Goal: Information Seeking & Learning: Learn about a topic

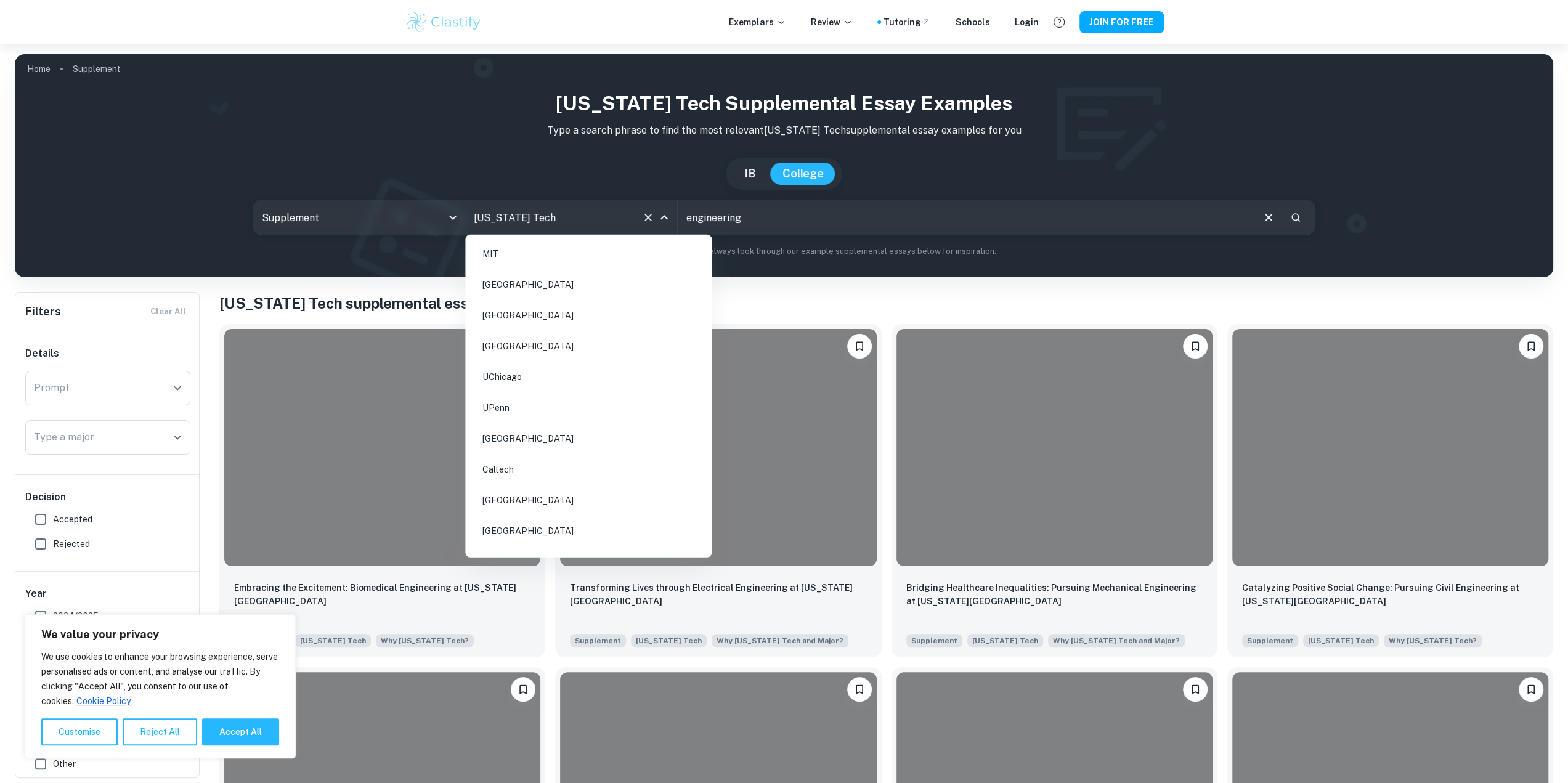
click at [543, 212] on input "[US_STATE] Tech" at bounding box center [554, 217] width 166 height 23
click at [521, 415] on li "UIUC" at bounding box center [589, 429] width 237 height 28
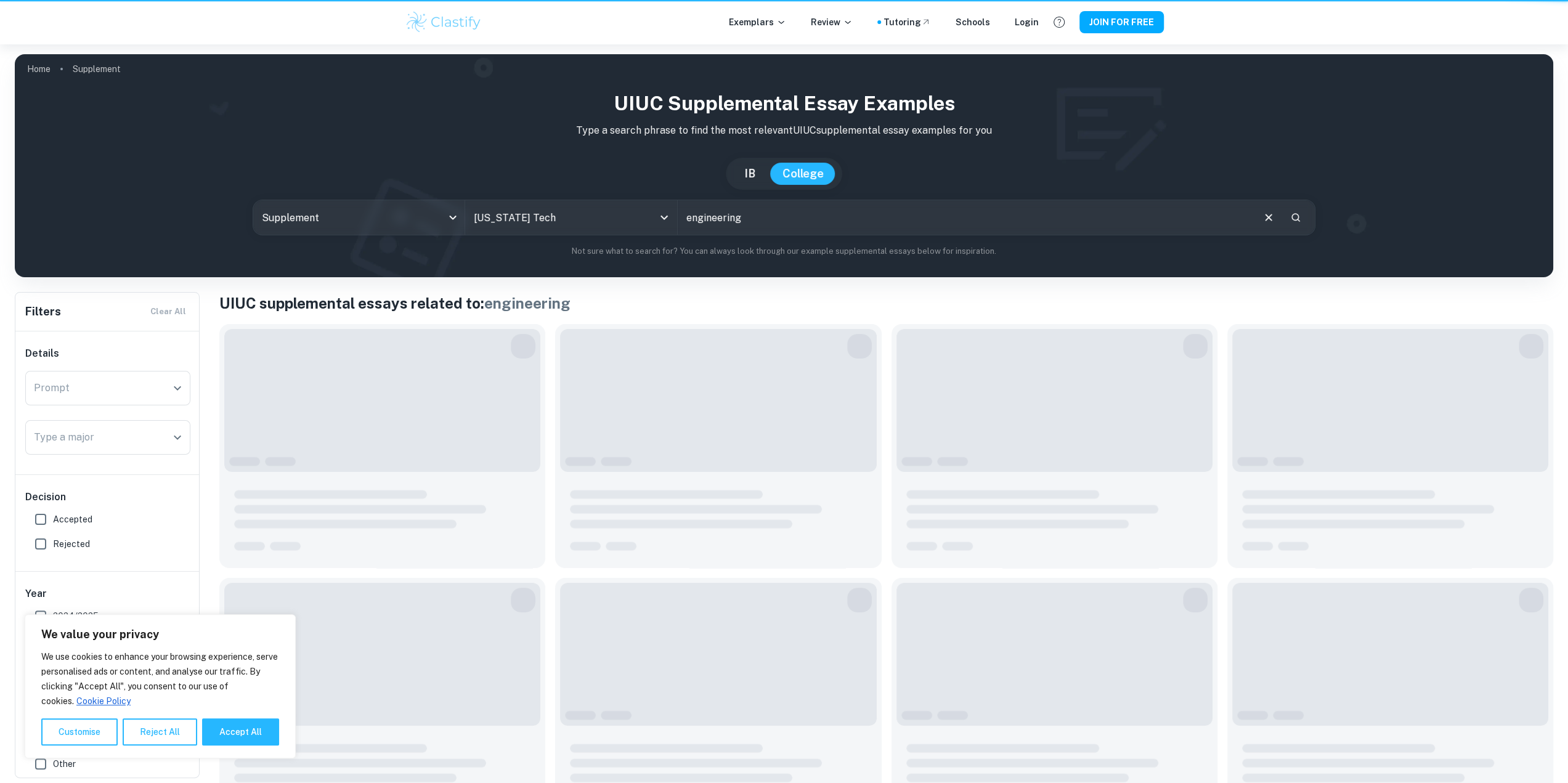
type input "UIUC"
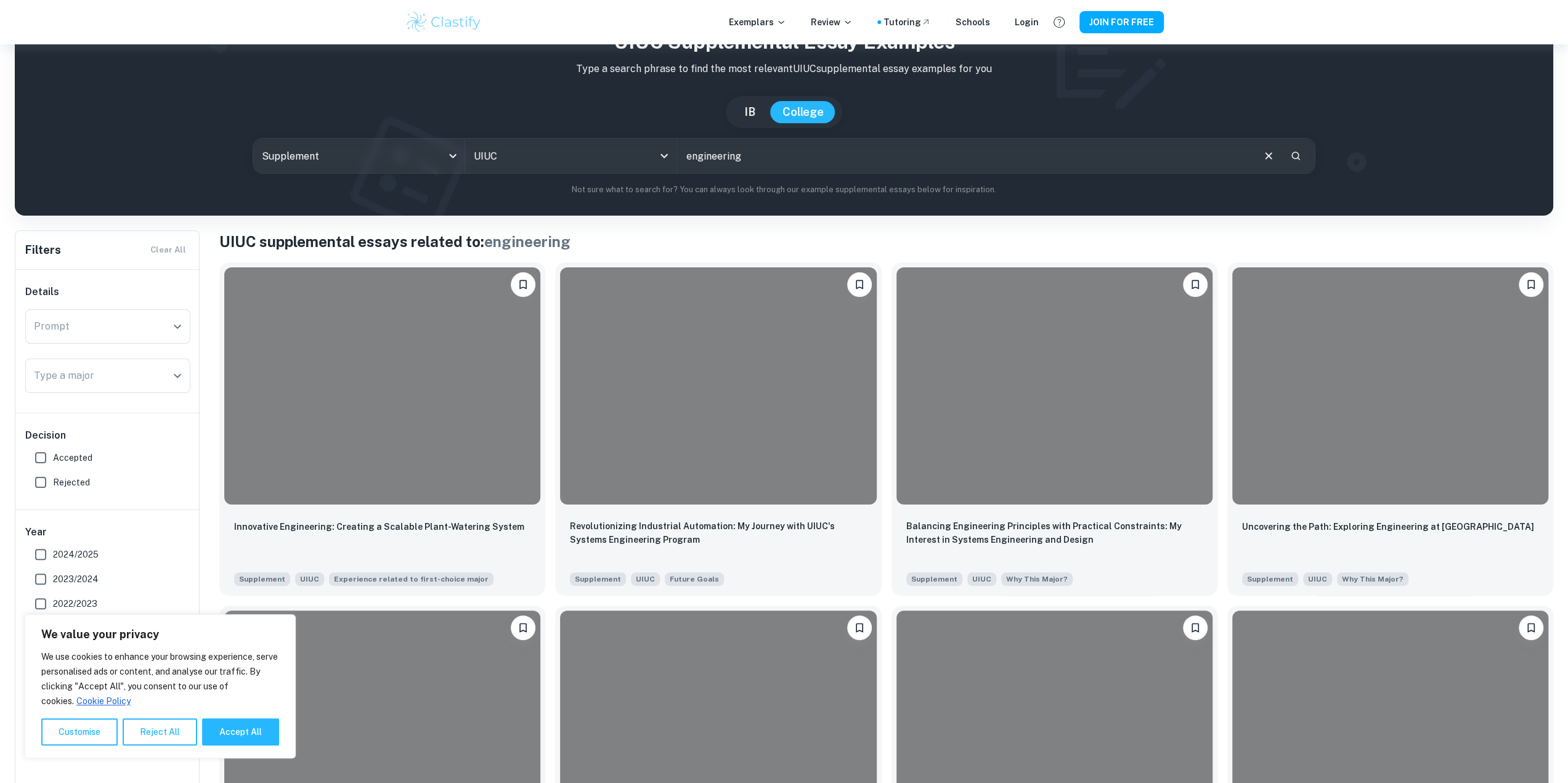
scroll to position [123, 0]
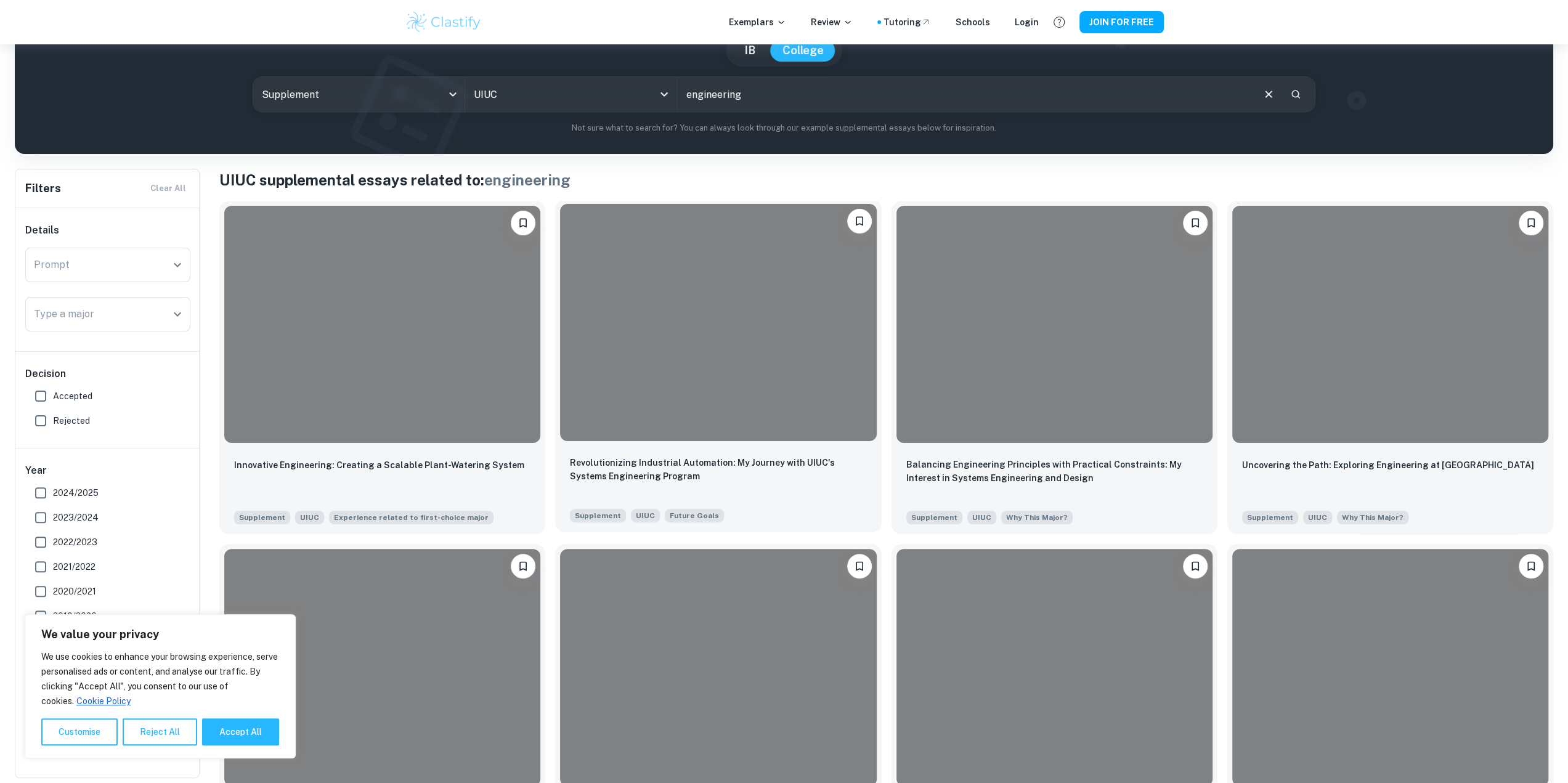
click at [682, 356] on div at bounding box center [718, 323] width 316 height 237
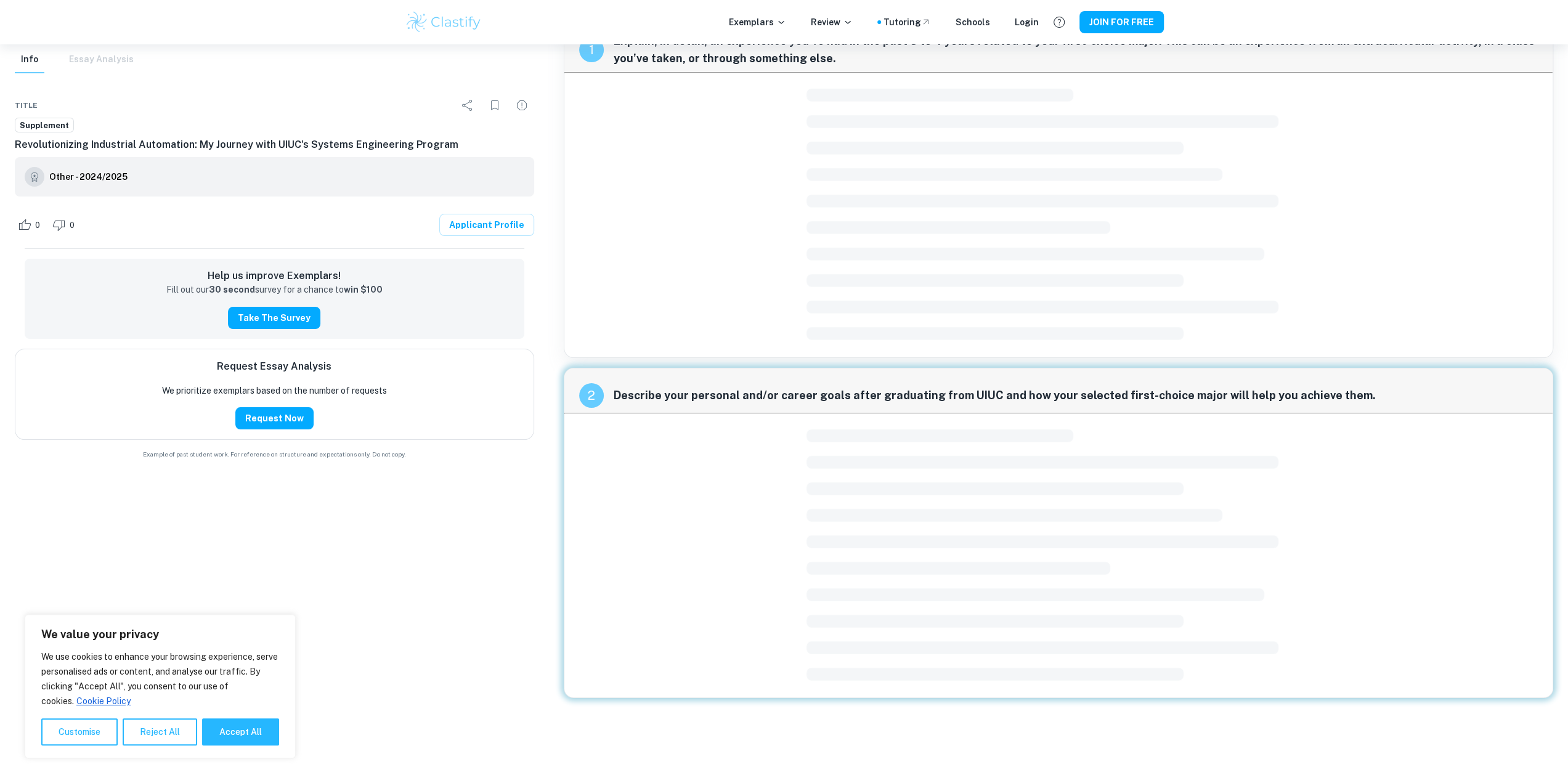
scroll to position [44, 0]
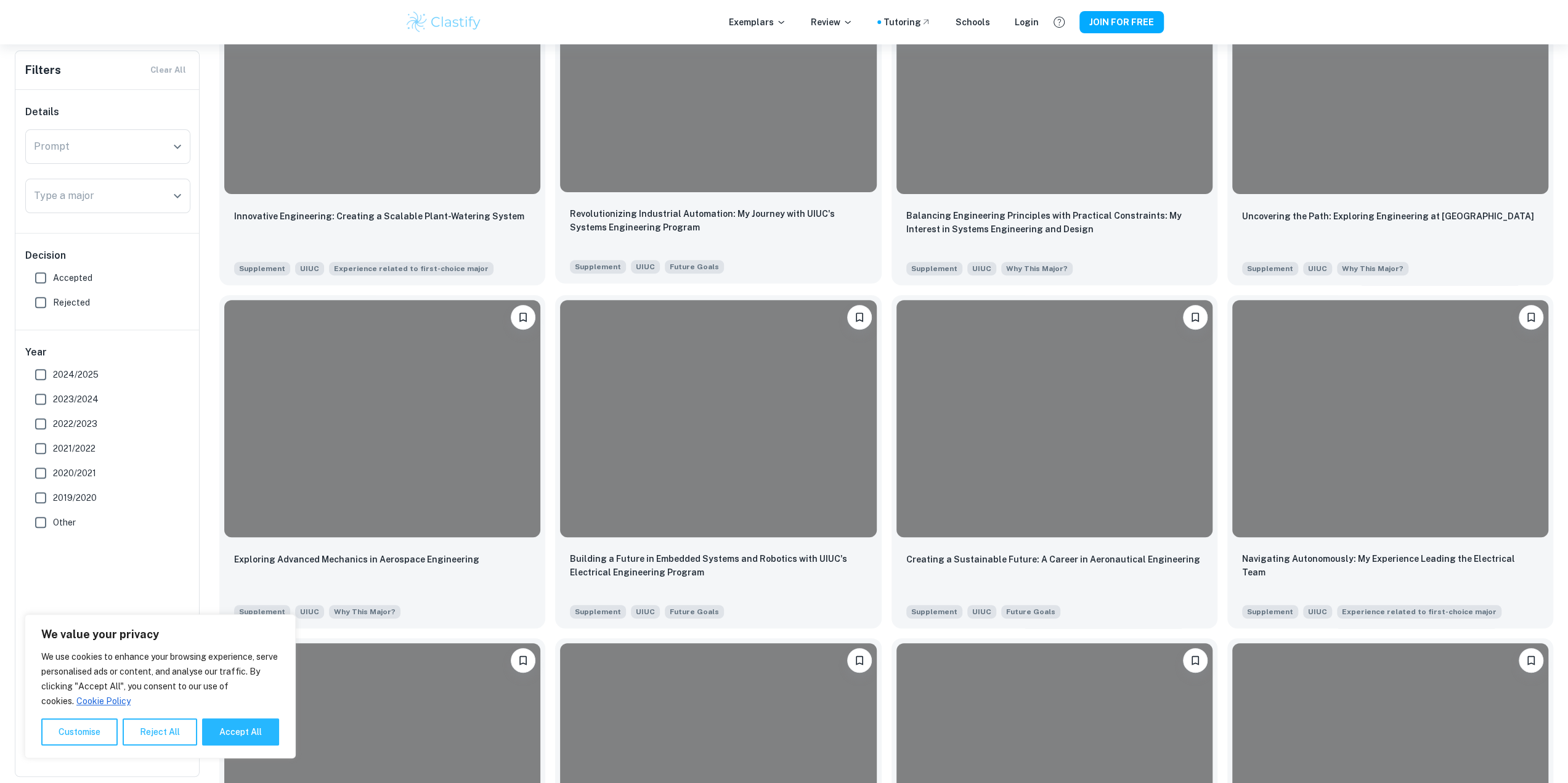
scroll to position [431, 0]
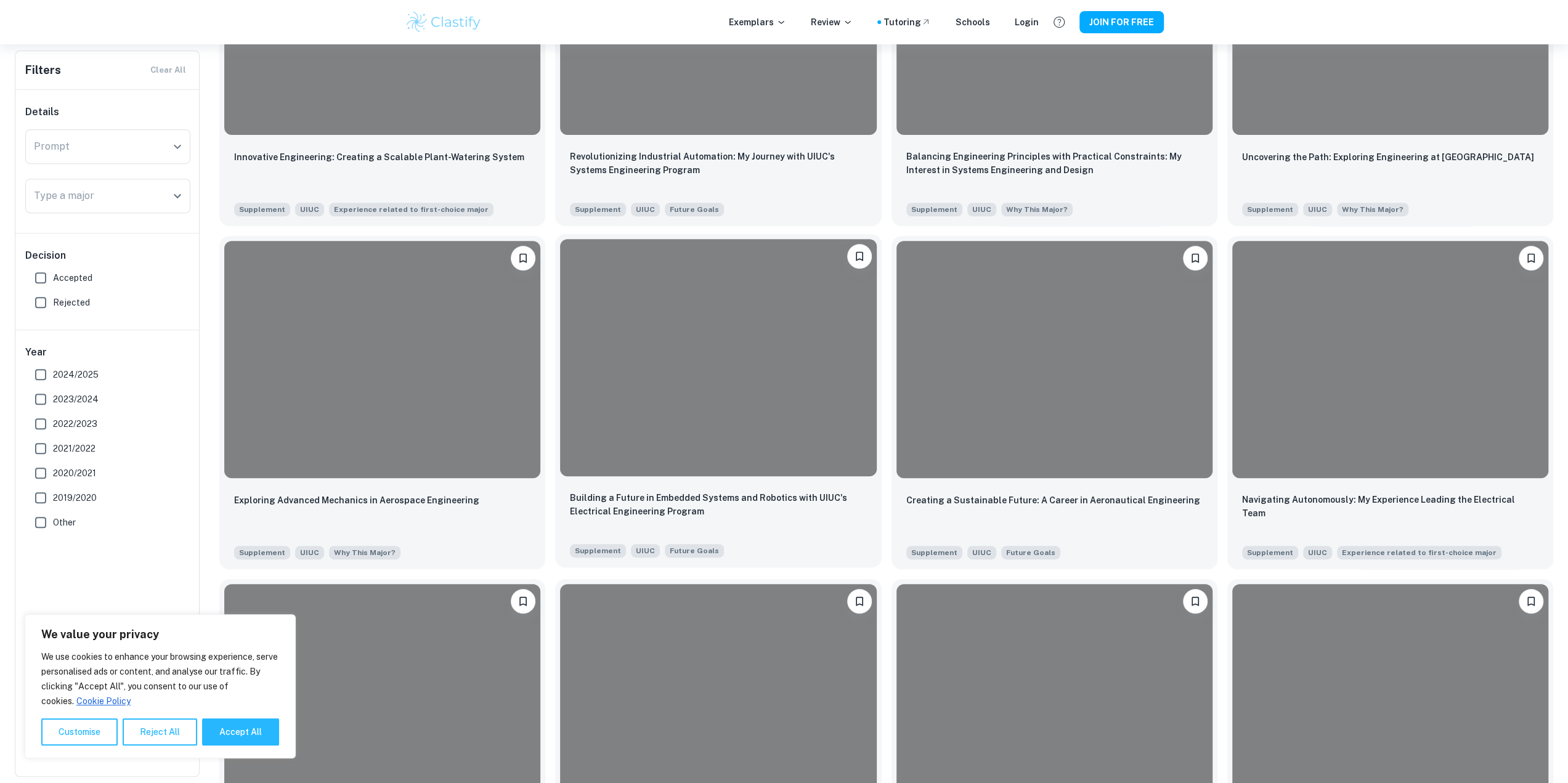
click at [752, 326] on div at bounding box center [718, 358] width 316 height 237
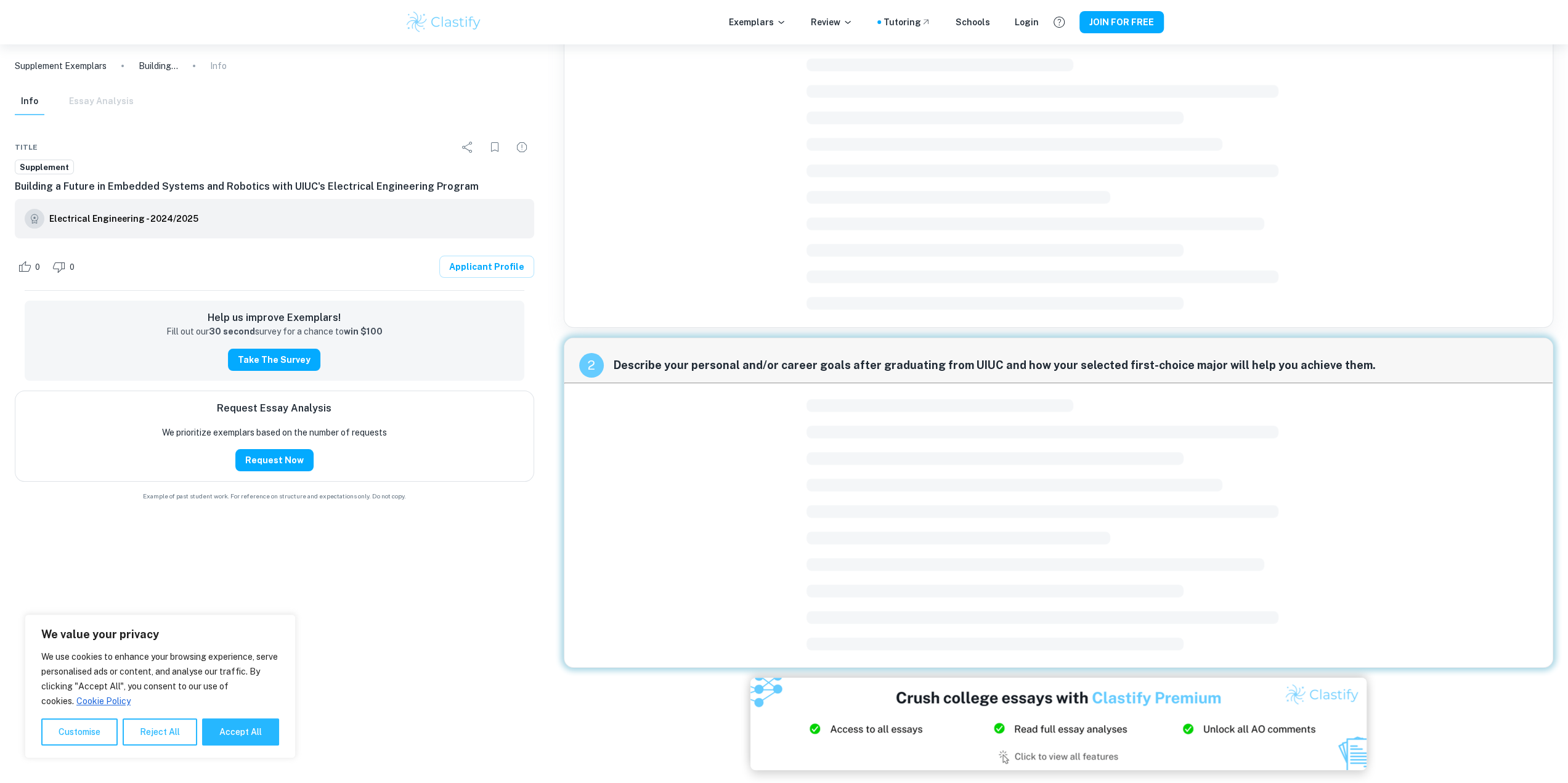
scroll to position [44, 0]
